Goal: Information Seeking & Learning: Understand process/instructions

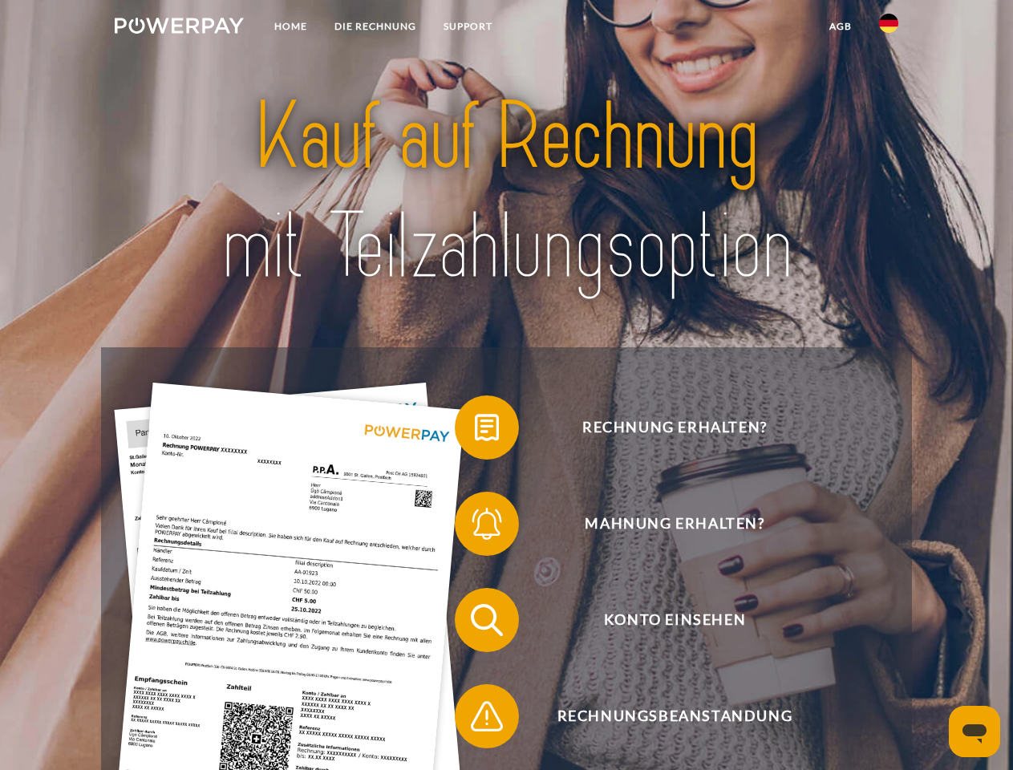
click at [179, 28] on img at bounding box center [179, 26] width 129 height 16
click at [888, 28] on img at bounding box center [888, 23] width 19 height 19
click at [839, 26] on link "agb" at bounding box center [840, 26] width 50 height 29
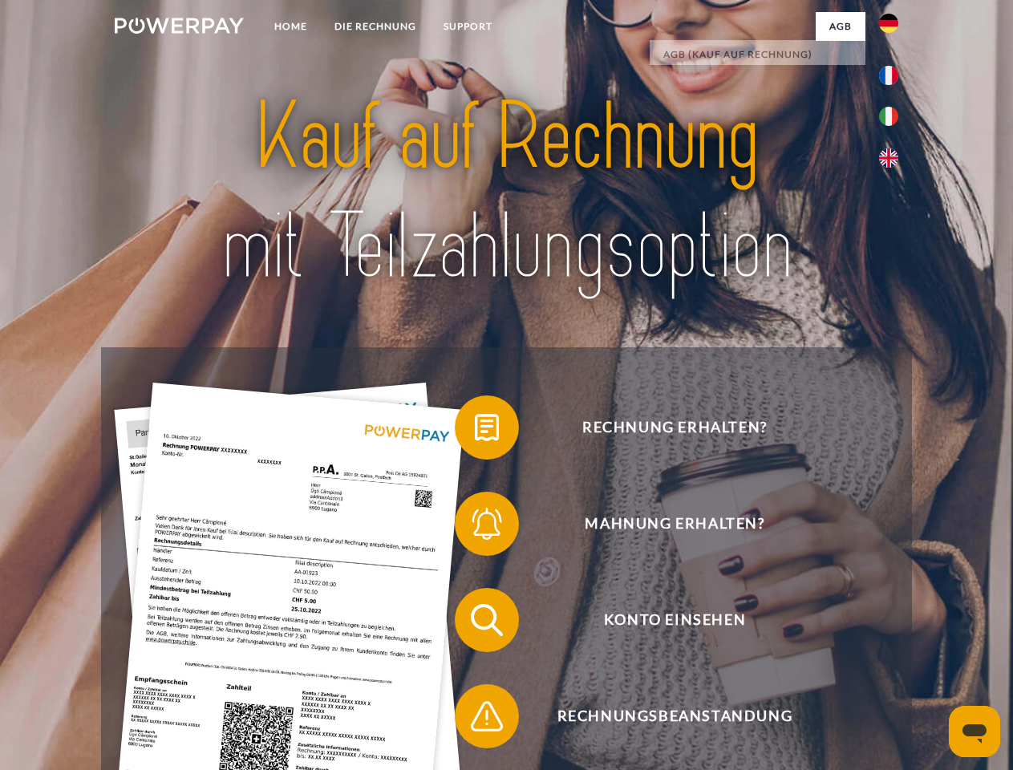
click at [475, 431] on span at bounding box center [462, 427] width 80 height 80
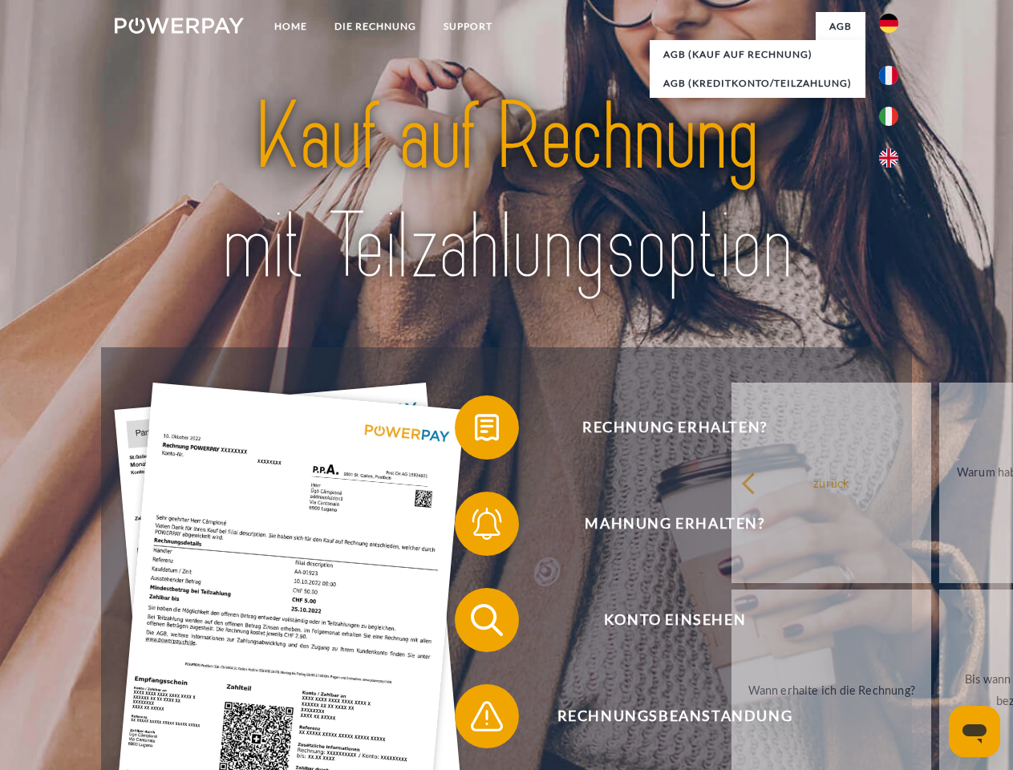
click at [475, 527] on span at bounding box center [462, 523] width 80 height 80
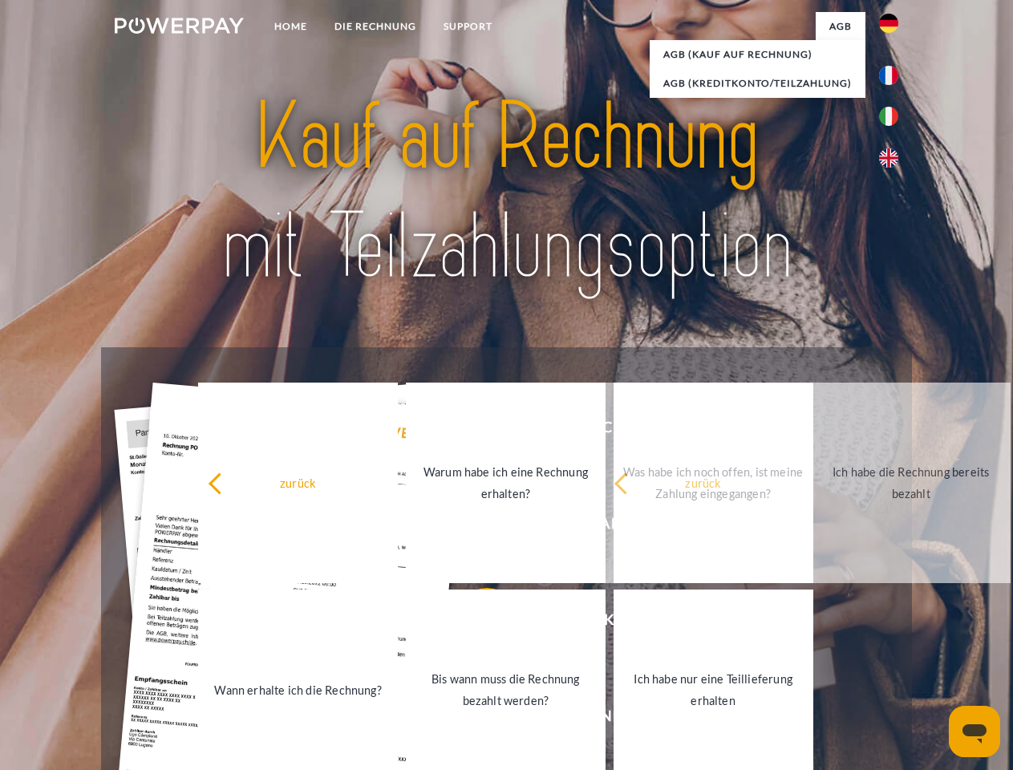
click at [475, 623] on link "Bis wann muss die Rechnung bezahlt werden?" at bounding box center [506, 689] width 200 height 200
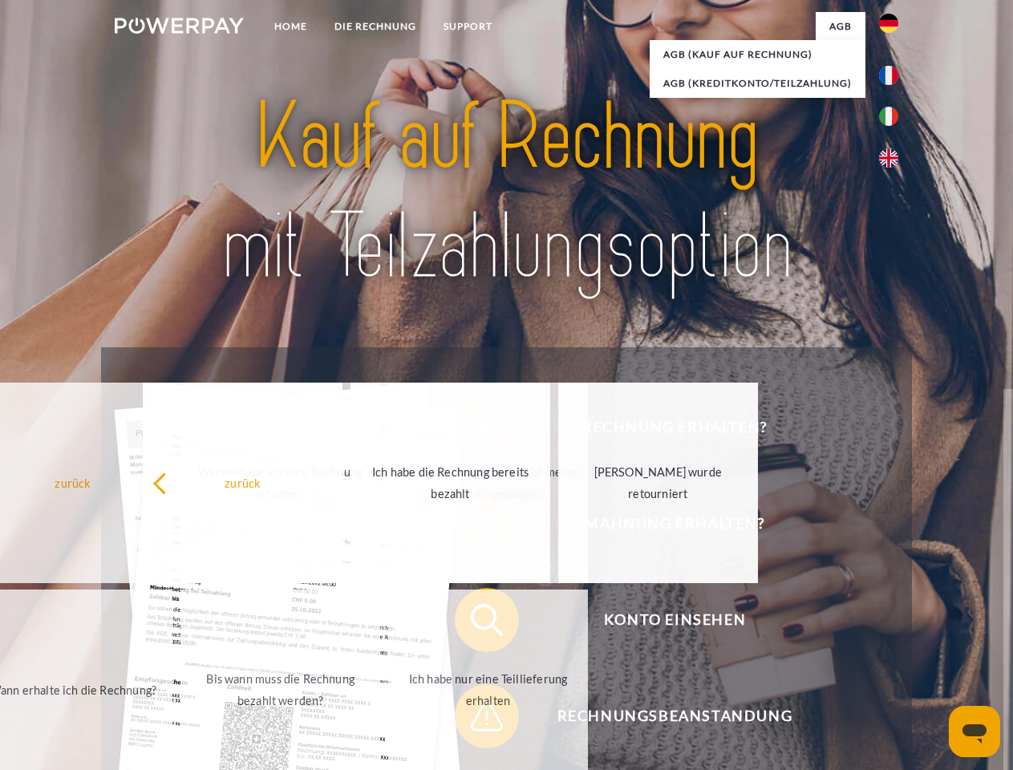
click at [475, 719] on span at bounding box center [462, 716] width 80 height 80
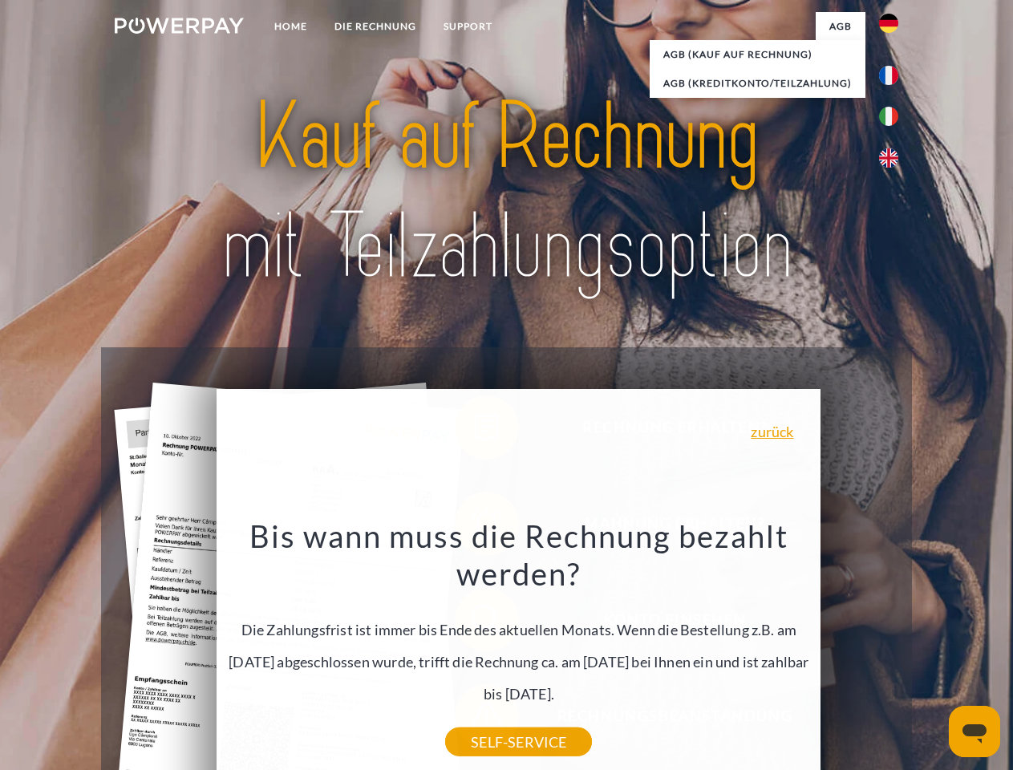
click at [974, 731] on icon "Messaging-Fenster öffnen" at bounding box center [974, 733] width 24 height 19
